Goal: Find specific page/section: Find specific page/section

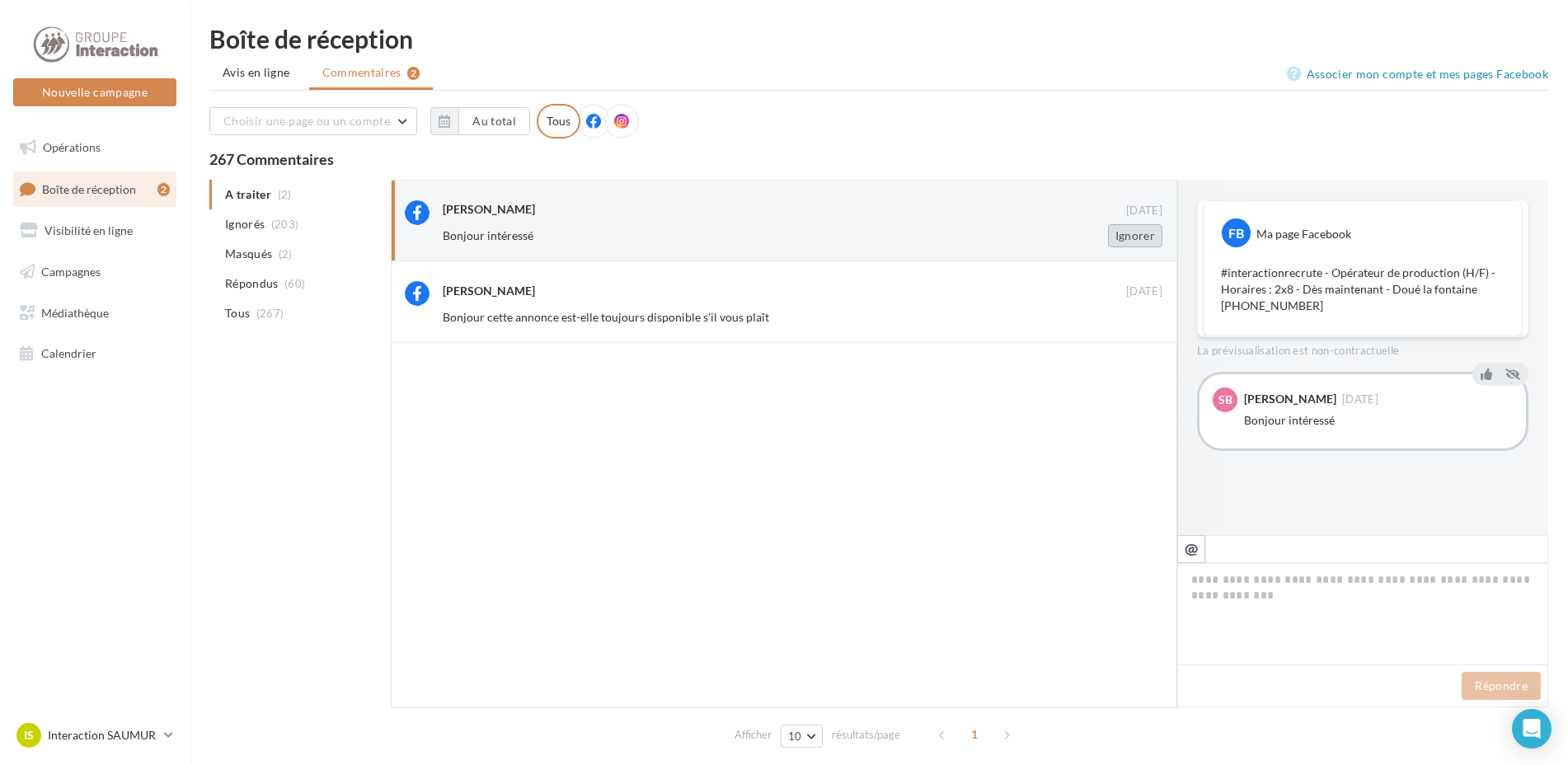
click at [1132, 233] on button "Ignorer" at bounding box center [1134, 236] width 54 height 23
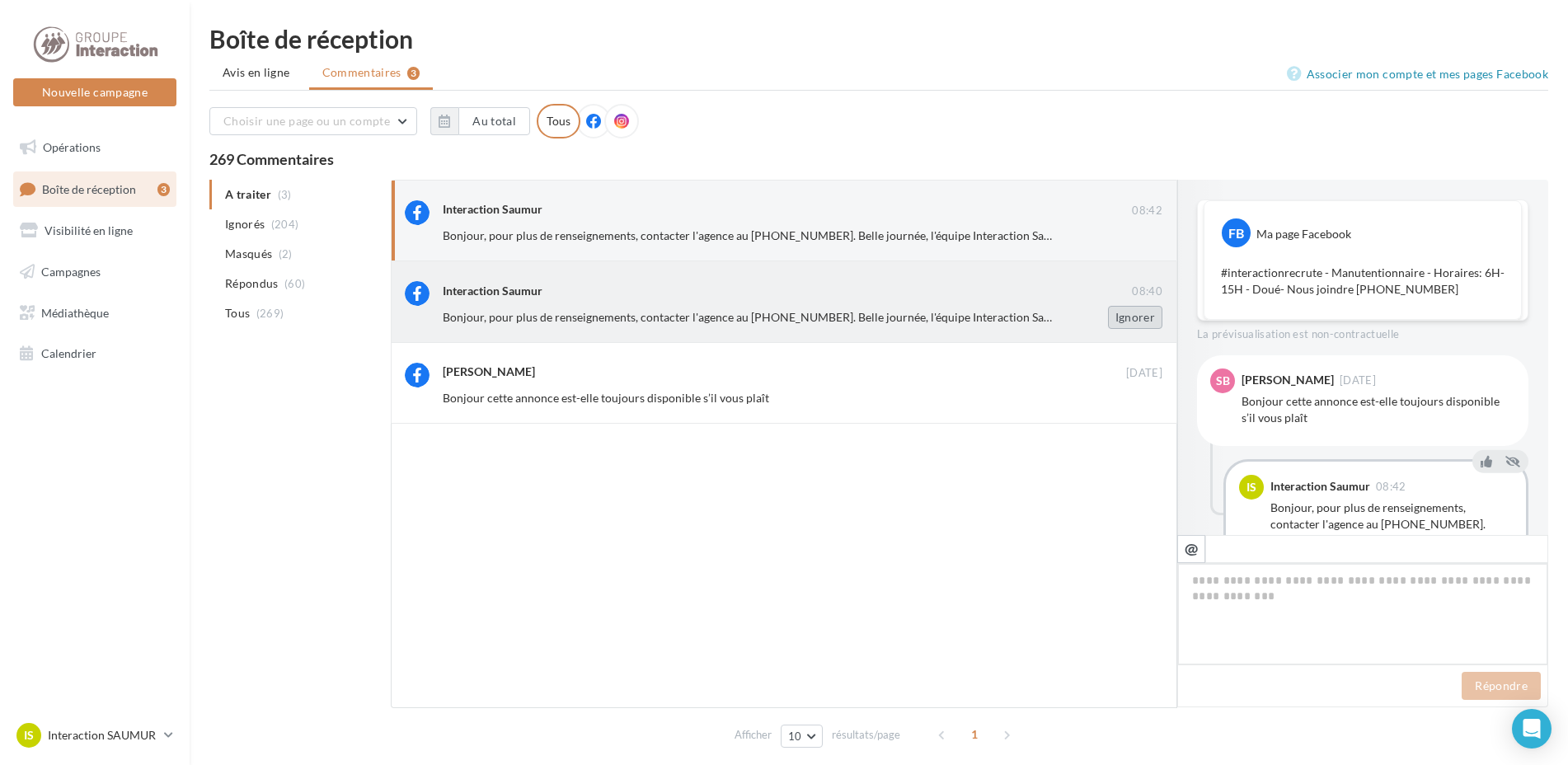
scroll to position [69, 0]
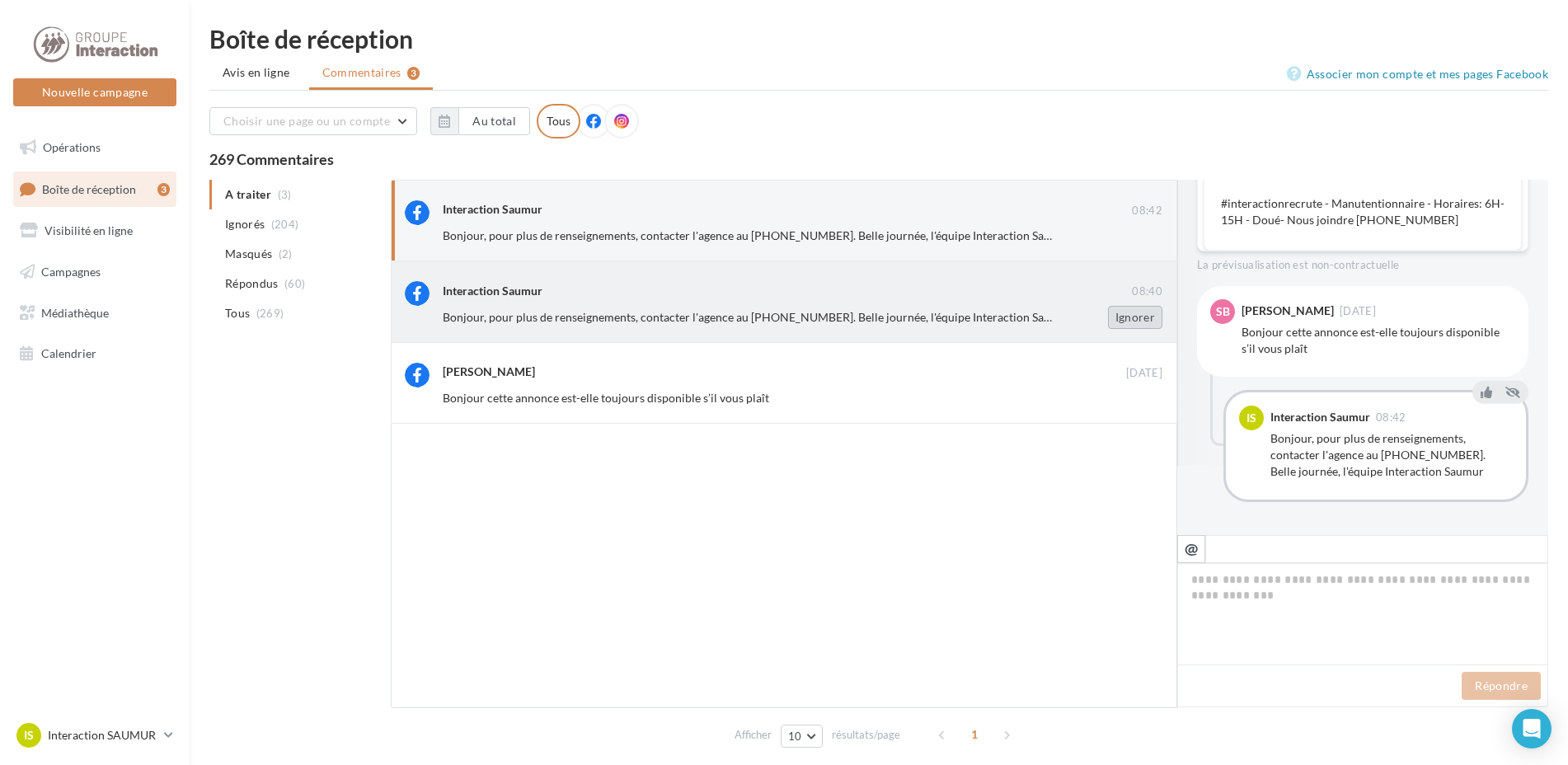
click at [1154, 321] on button "Ignorer" at bounding box center [1134, 317] width 54 height 23
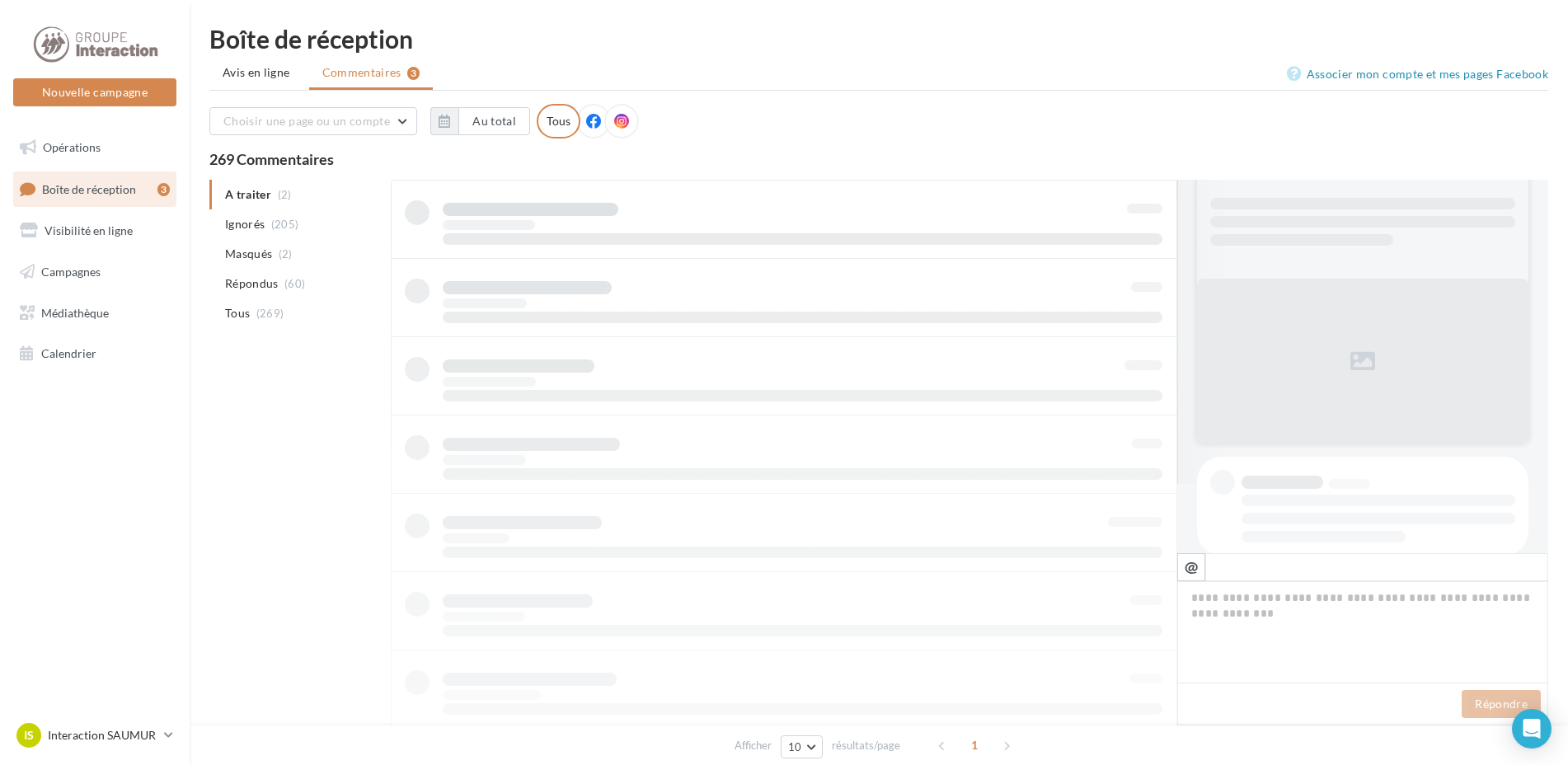
scroll to position [1, 0]
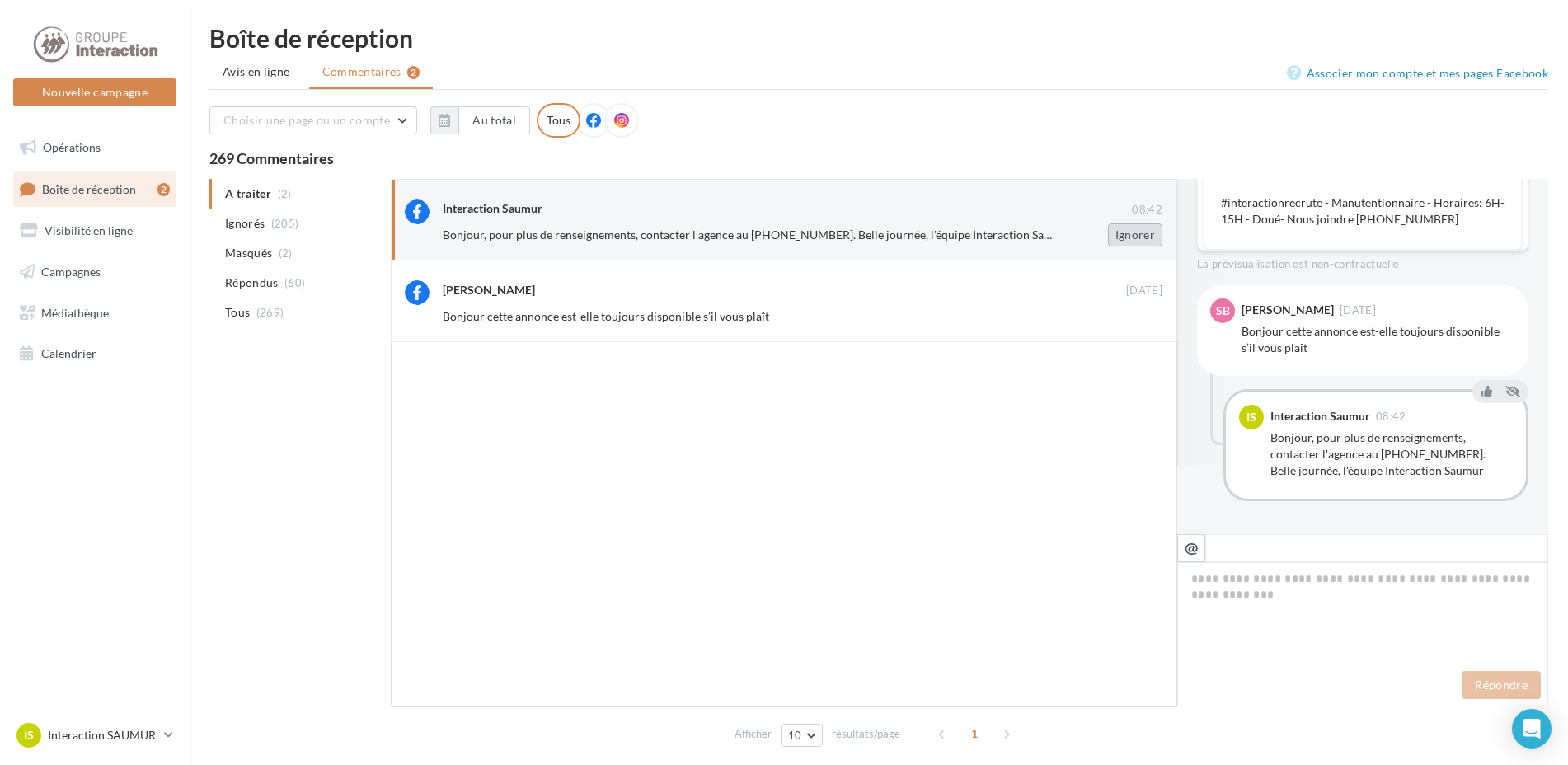
click at [1126, 238] on button "Ignorer" at bounding box center [1134, 235] width 54 height 23
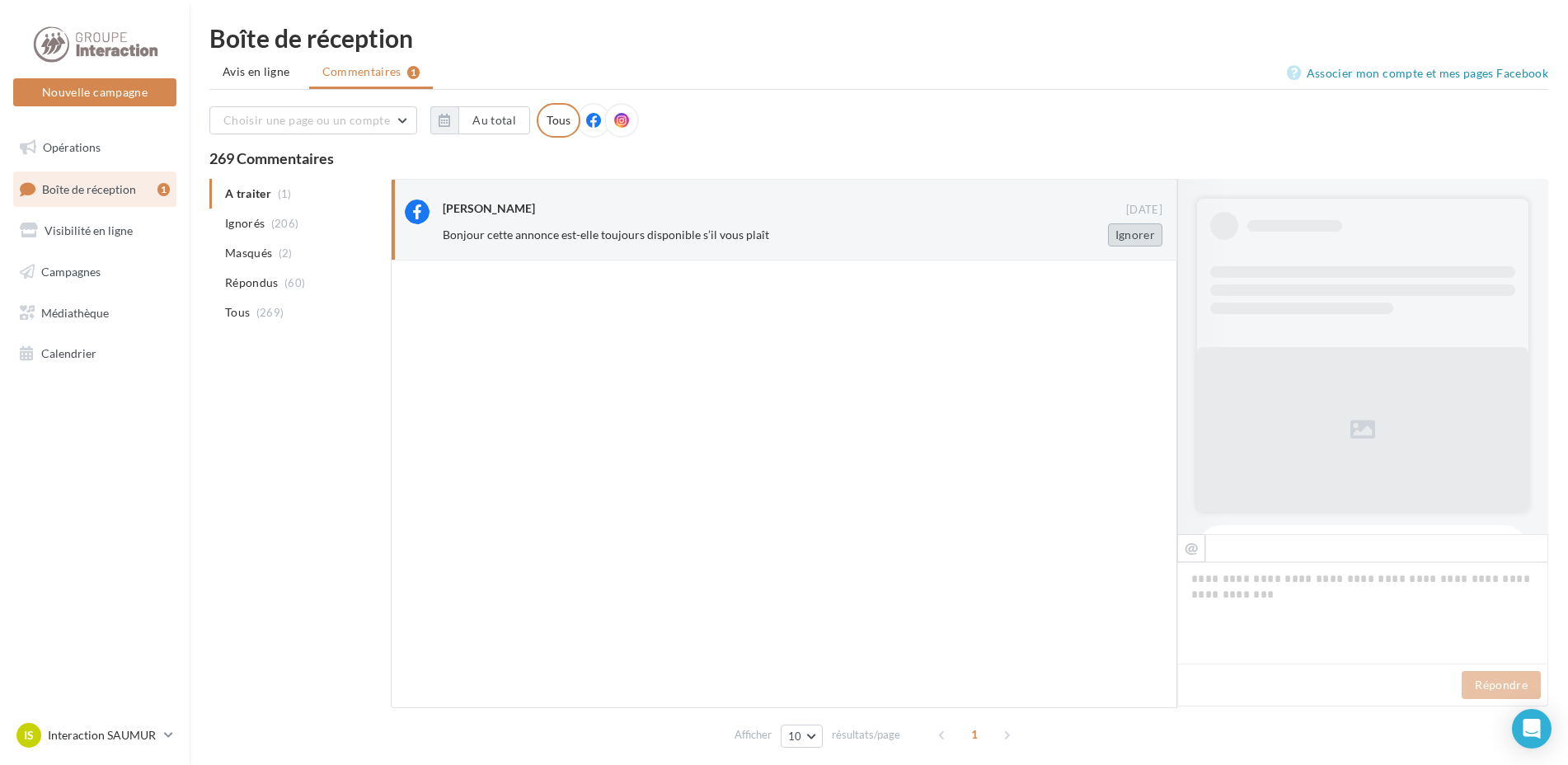
click at [1130, 236] on button "Ignorer" at bounding box center [1134, 235] width 54 height 23
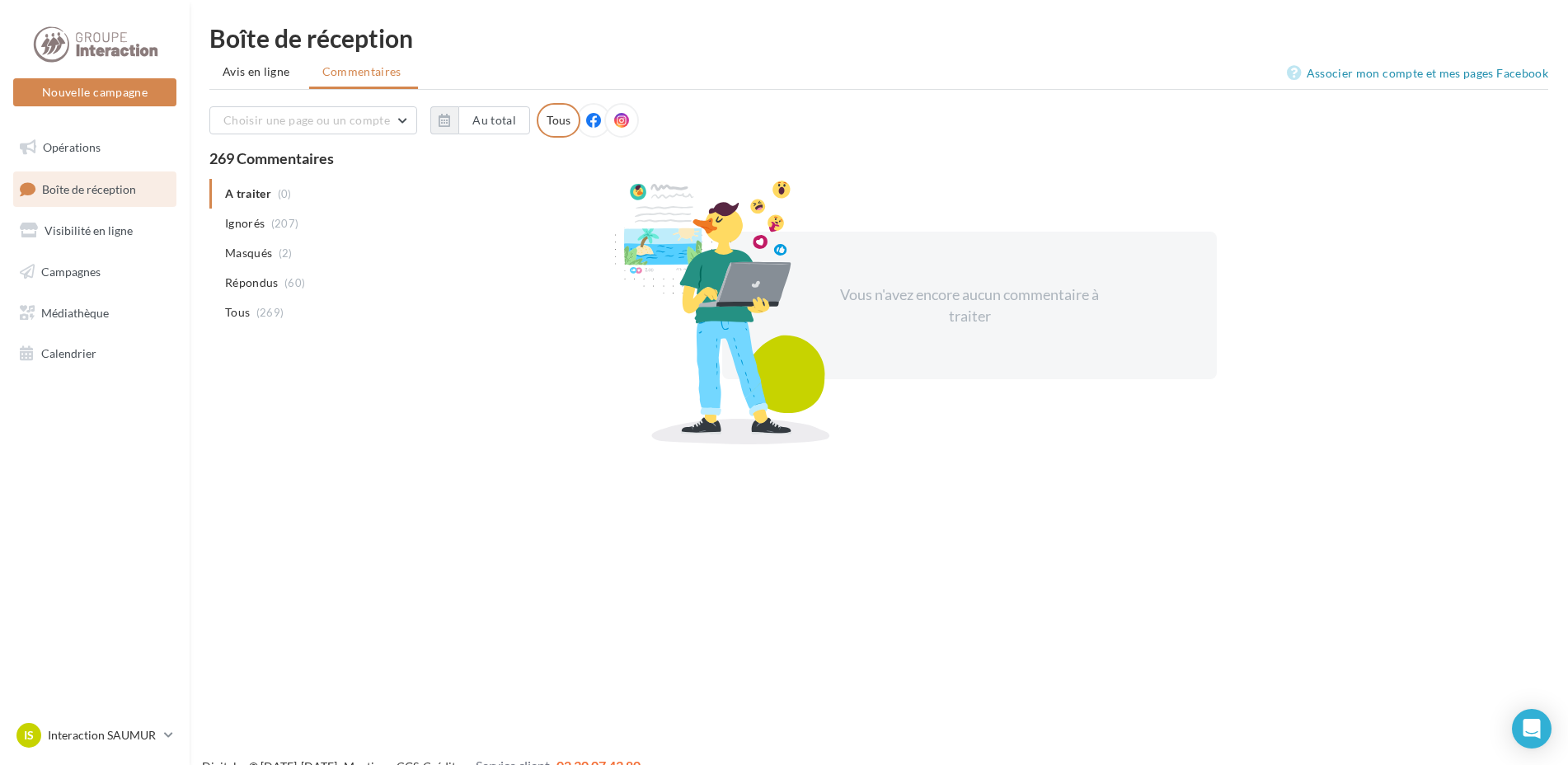
click at [296, 71] on li "Avis en ligne" at bounding box center [258, 72] width 98 height 29
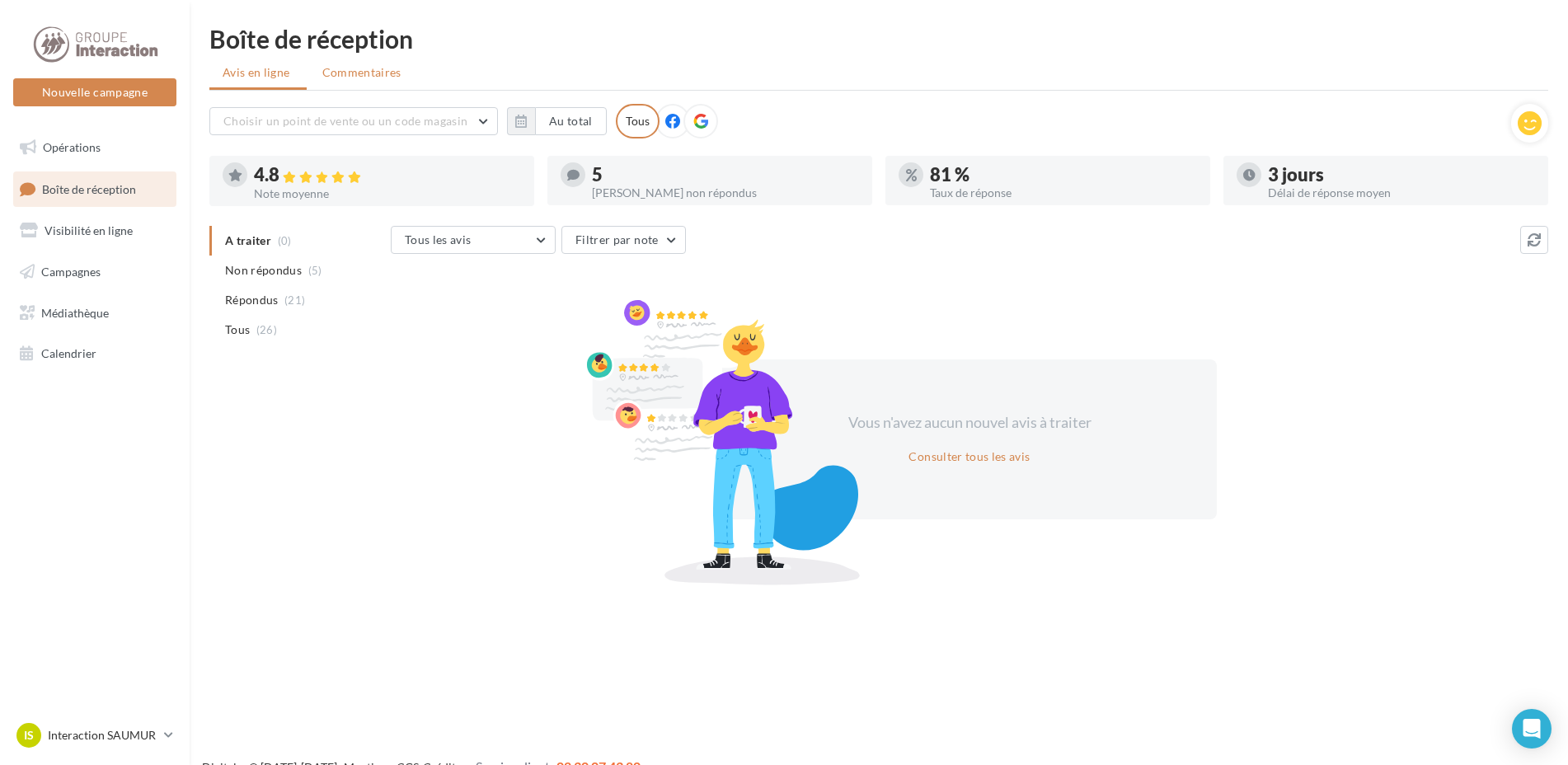
click at [343, 71] on span "Commentaires" at bounding box center [362, 73] width 79 height 17
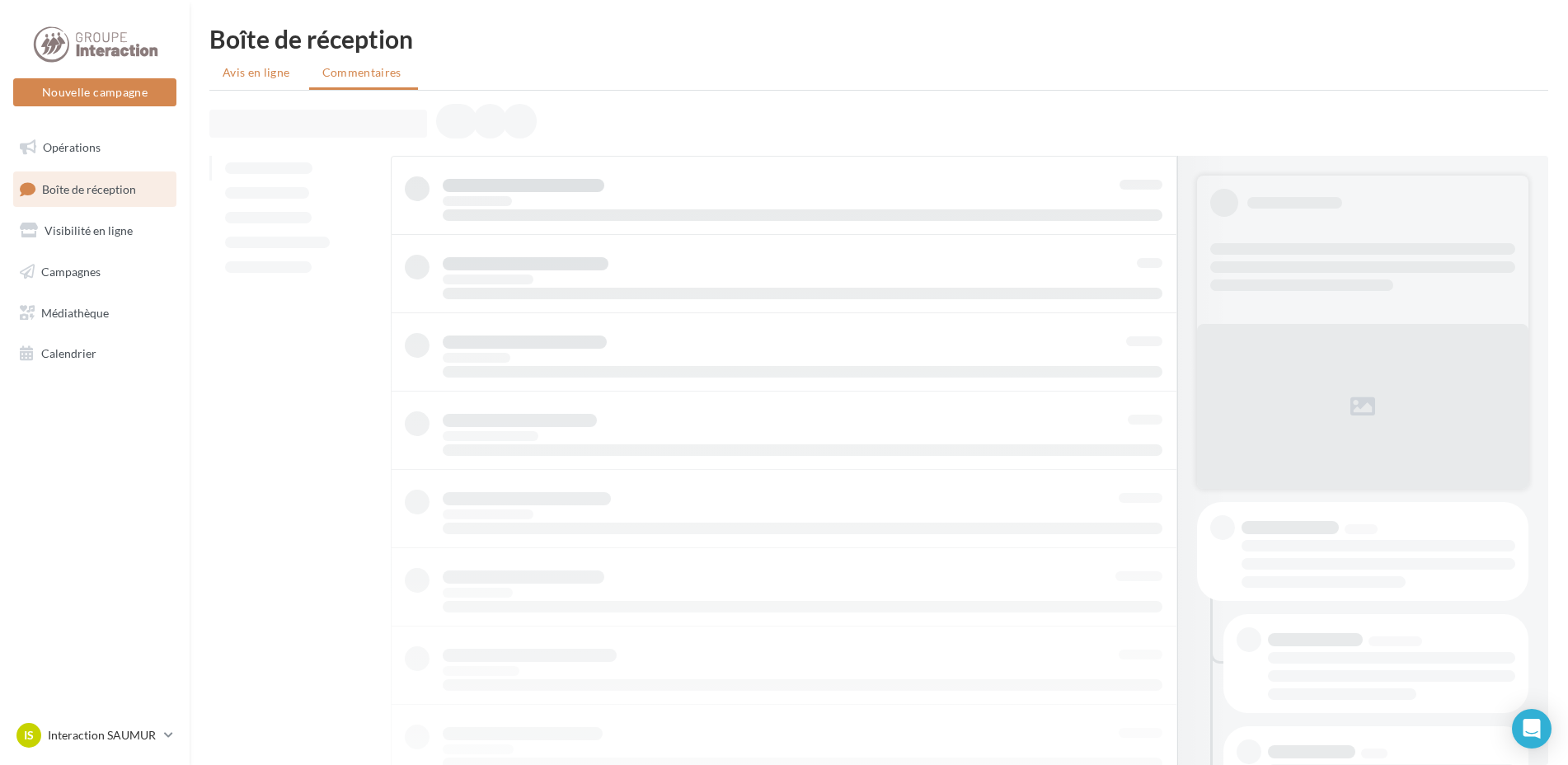
click at [272, 76] on span "Avis en ligne" at bounding box center [256, 73] width 67 height 17
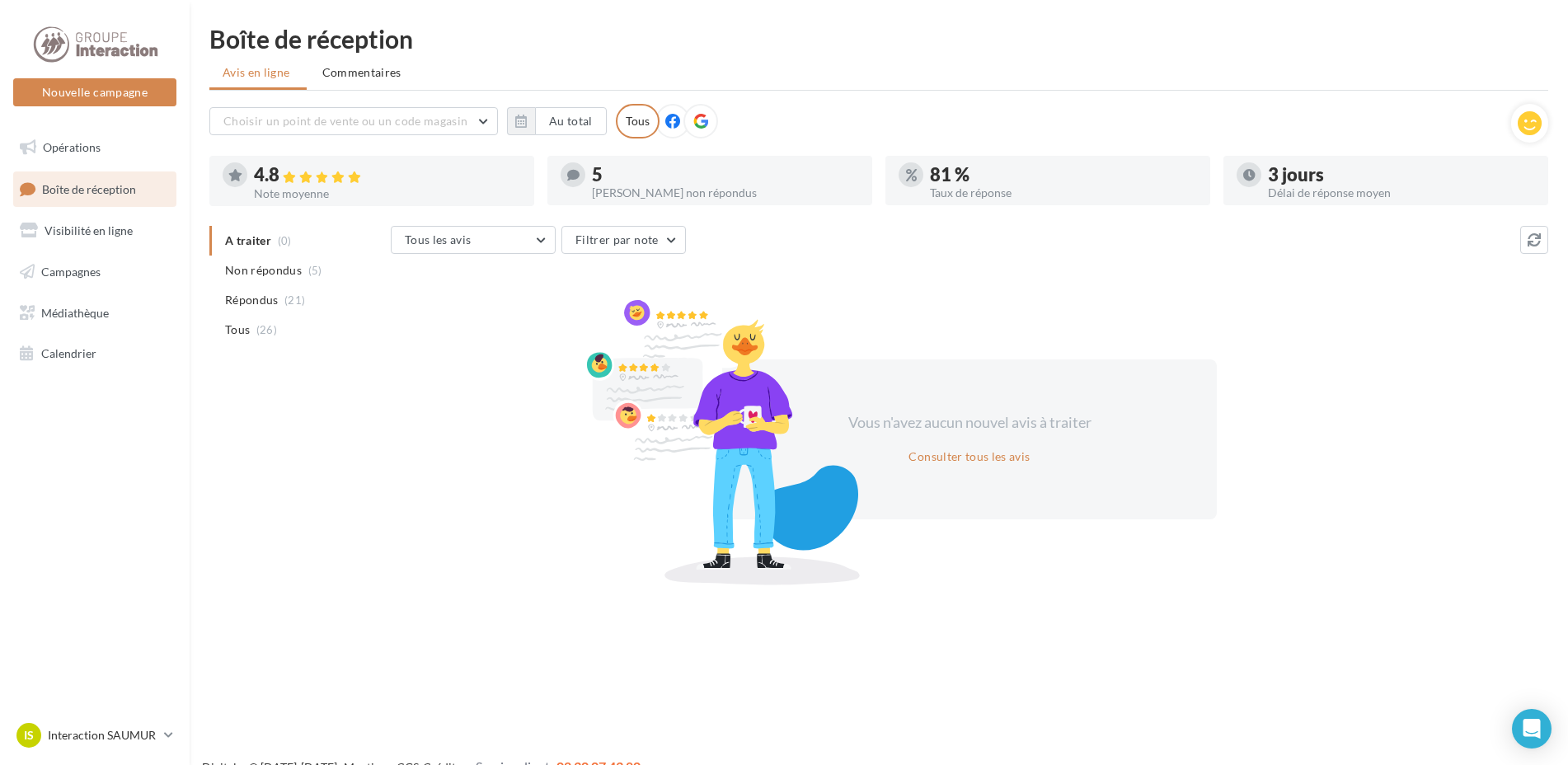
click at [327, 90] on div "Boîte de réception Avis en ligne Commentaires Choisir un point de vente ou un c…" at bounding box center [878, 303] width 1378 height 552
click at [345, 75] on span "Commentaires" at bounding box center [362, 73] width 79 height 17
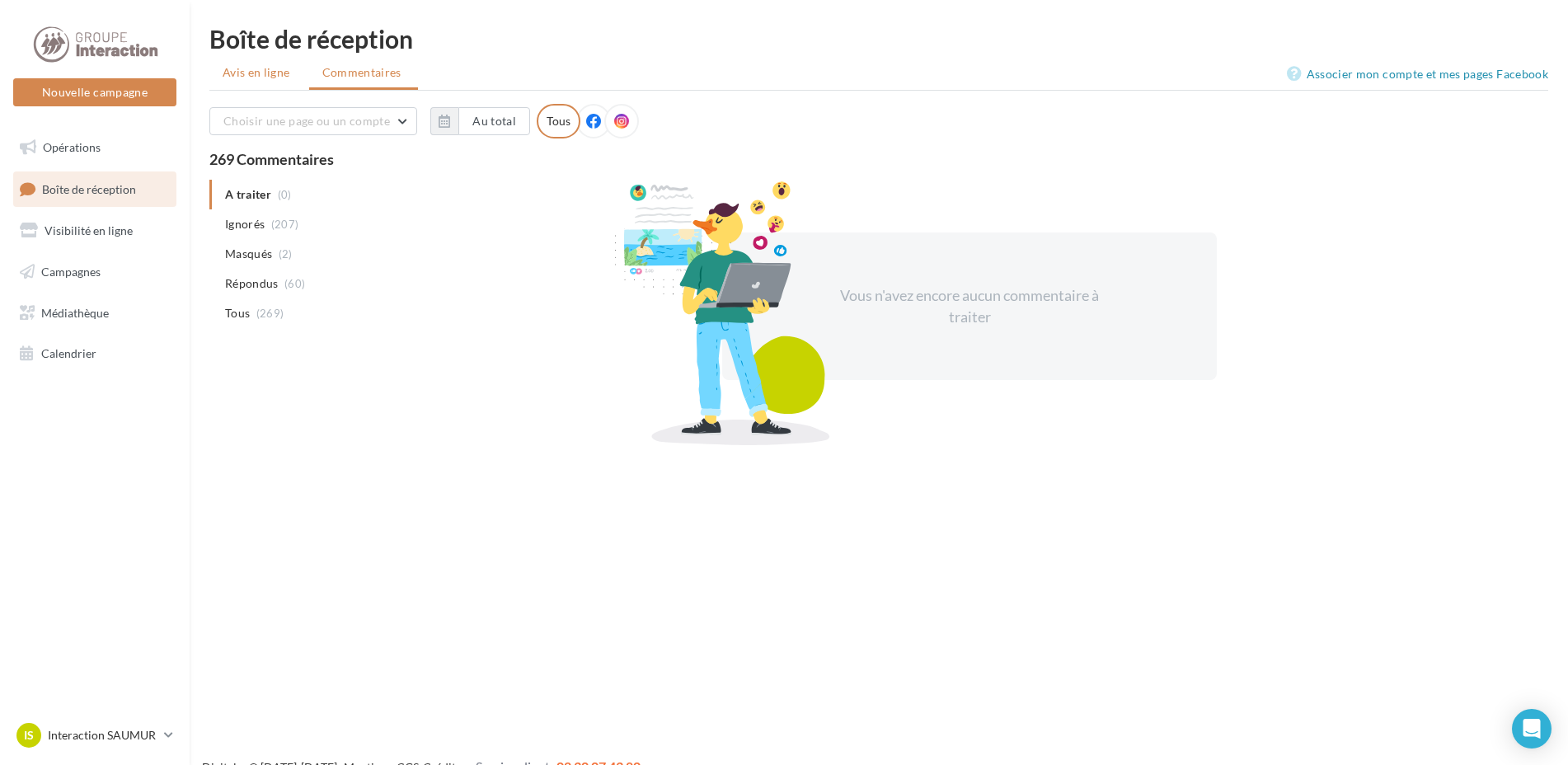
click at [269, 71] on span "Avis en ligne" at bounding box center [256, 73] width 67 height 17
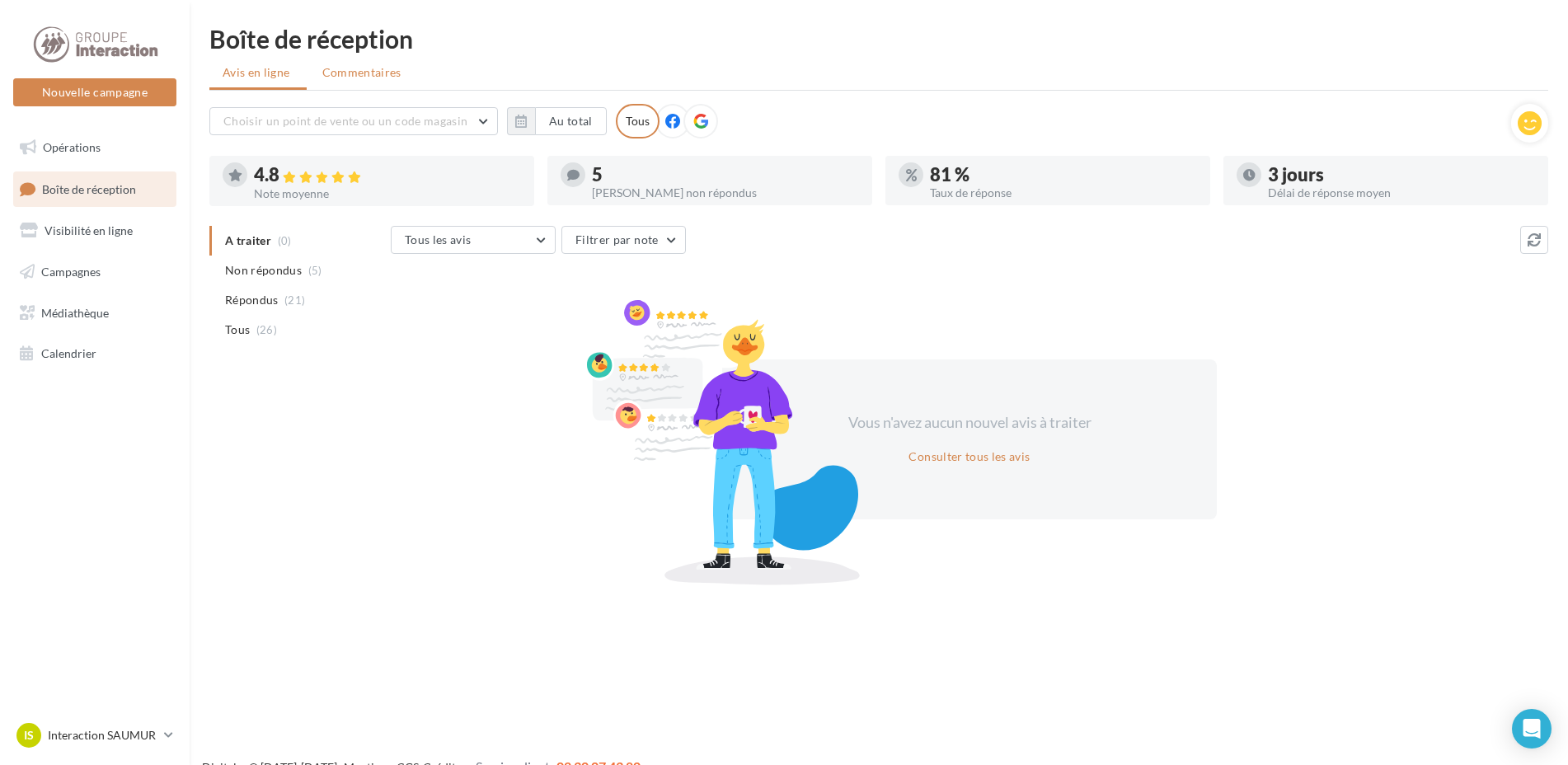
click at [382, 74] on span "Commentaires" at bounding box center [362, 73] width 79 height 17
